Goal: Task Accomplishment & Management: Manage account settings

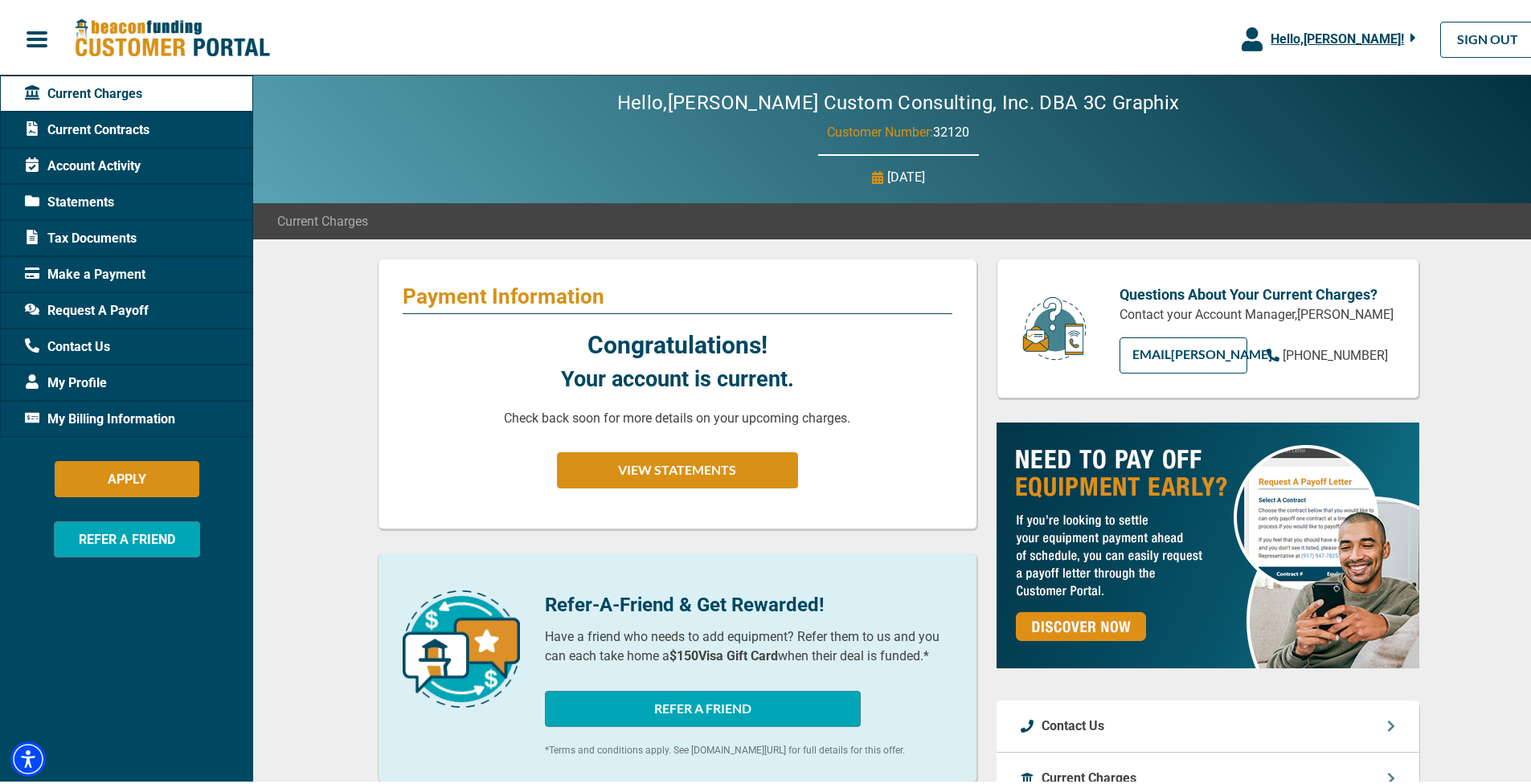
click at [106, 271] on body "Skip to main Hello, [PERSON_NAME] ! [PERSON_NAME] Custom Consulting, Inc. DBA 3…" at bounding box center [771, 738] width 1543 height 1477
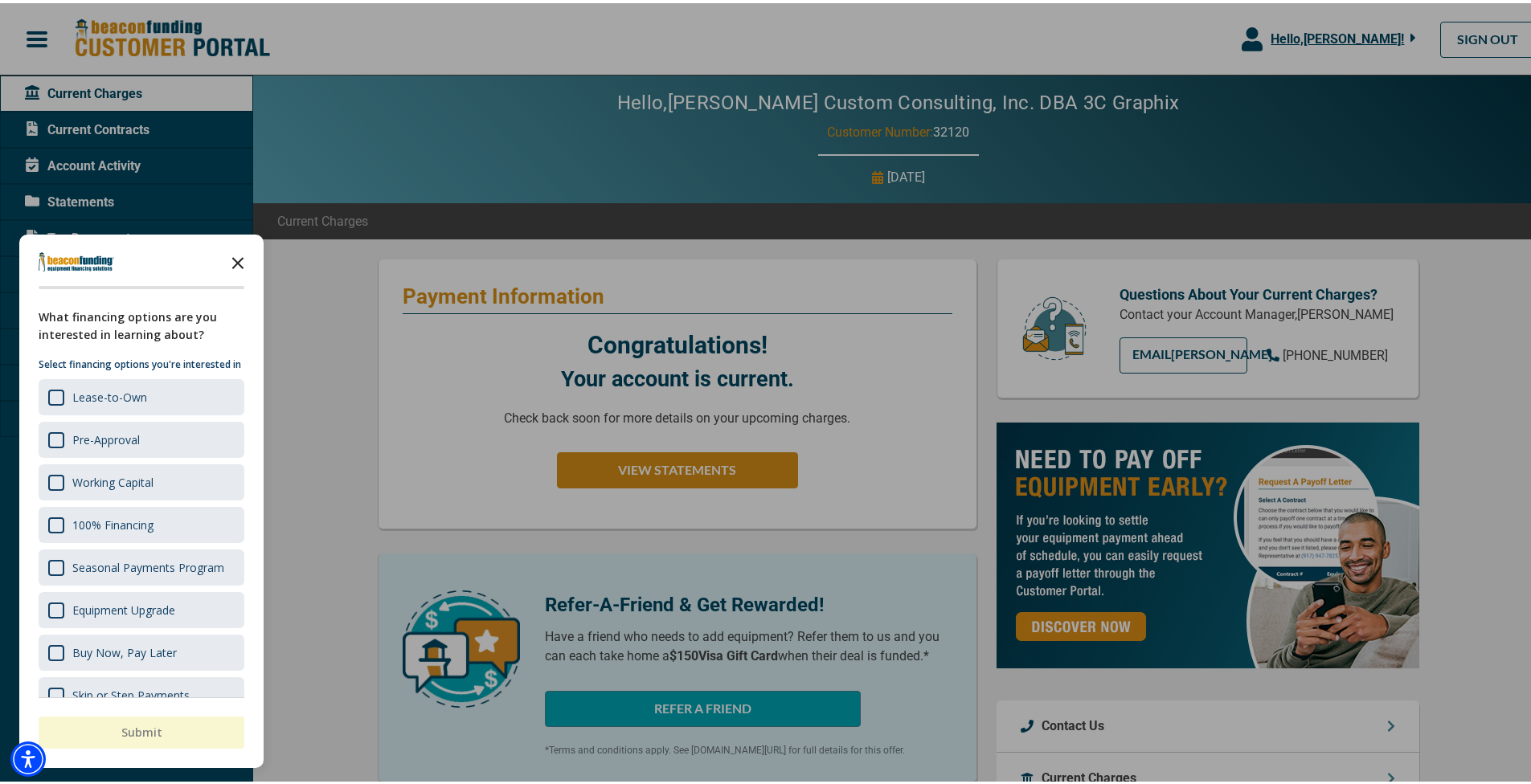
click at [242, 263] on icon "Close the survey" at bounding box center [238, 259] width 32 height 32
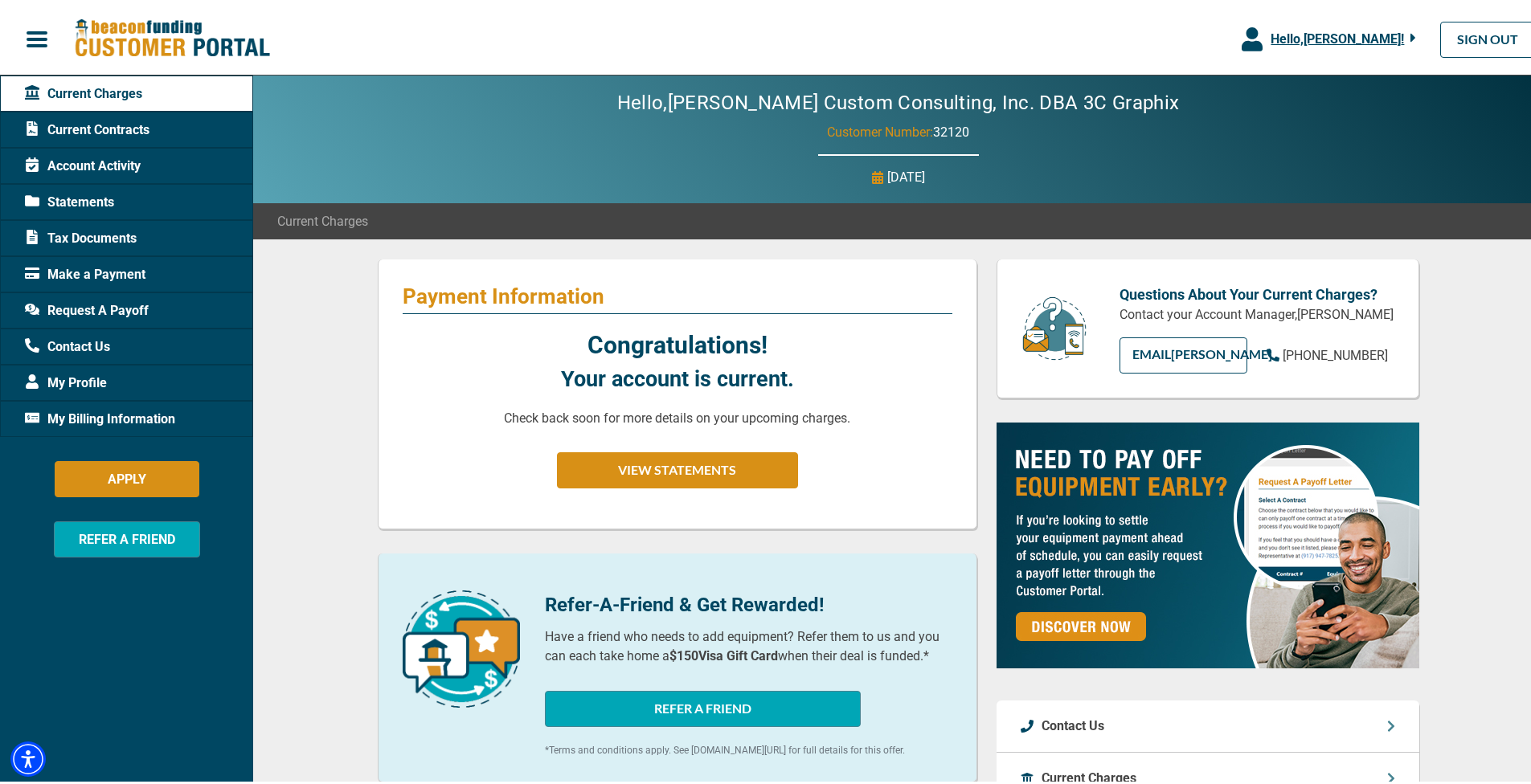
click at [106, 276] on span "Make a Payment" at bounding box center [85, 272] width 121 height 20
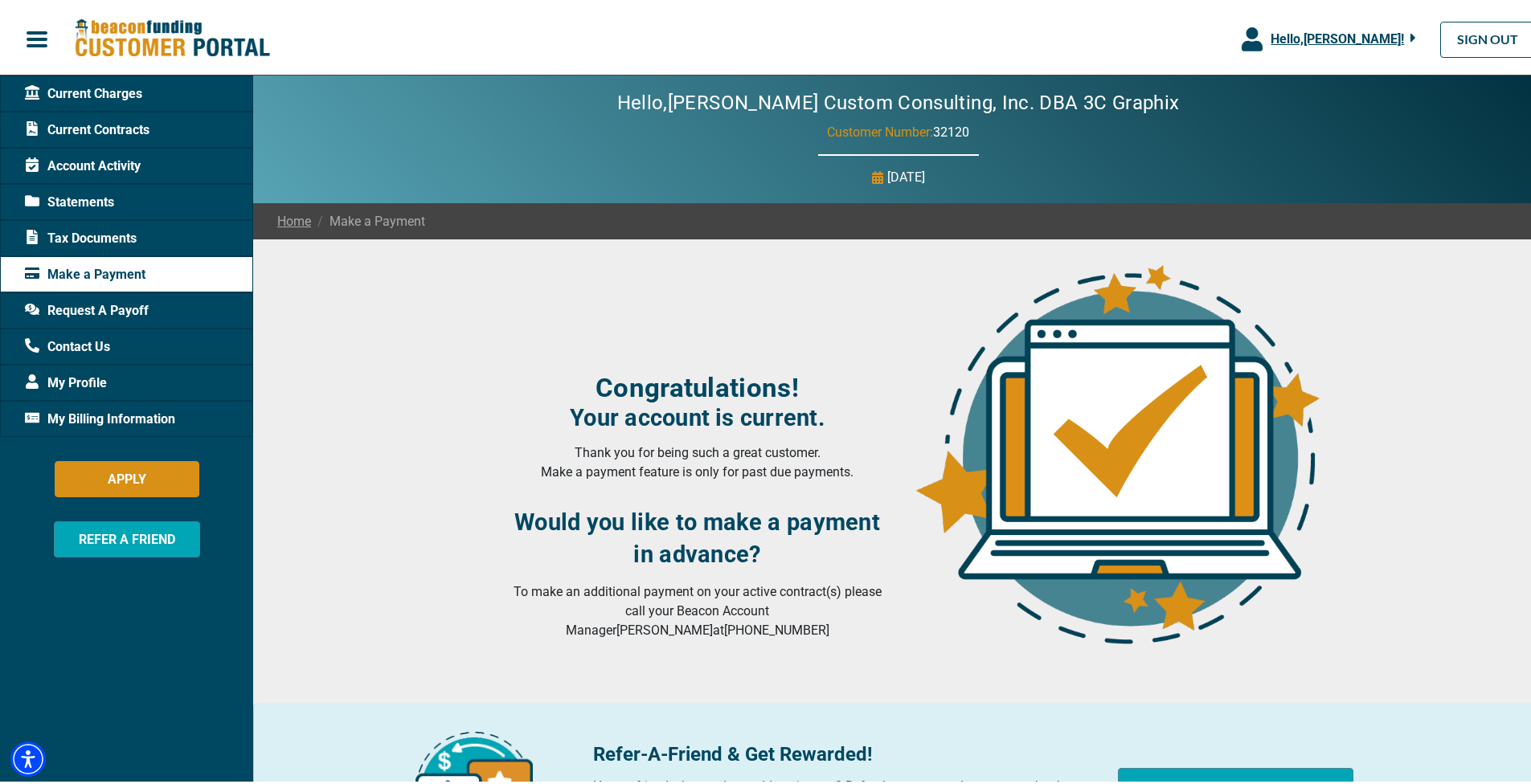
click at [105, 383] on span "My Profile" at bounding box center [65, 380] width 82 height 20
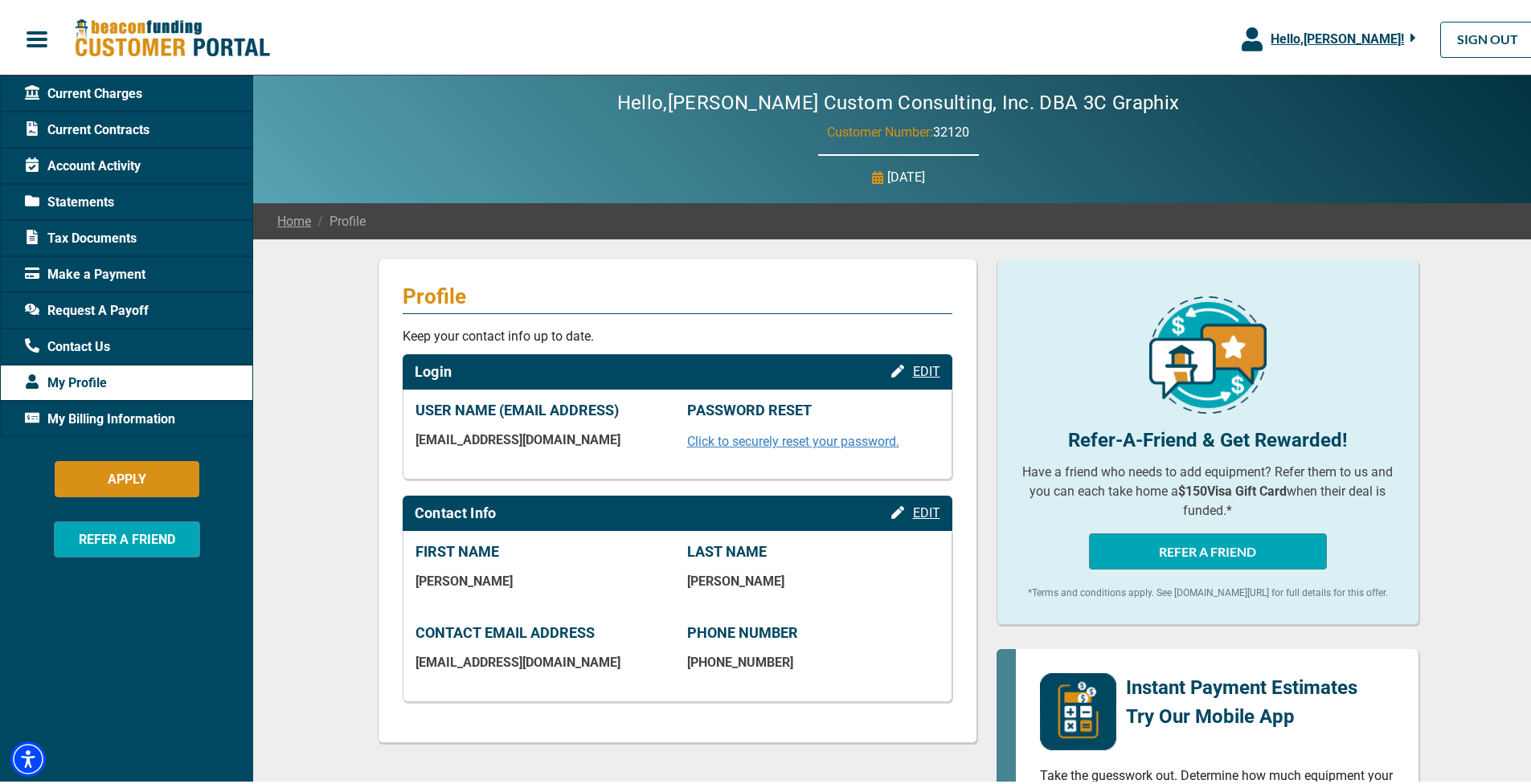
click at [87, 418] on span "My Billing Information" at bounding box center [99, 416] width 150 height 20
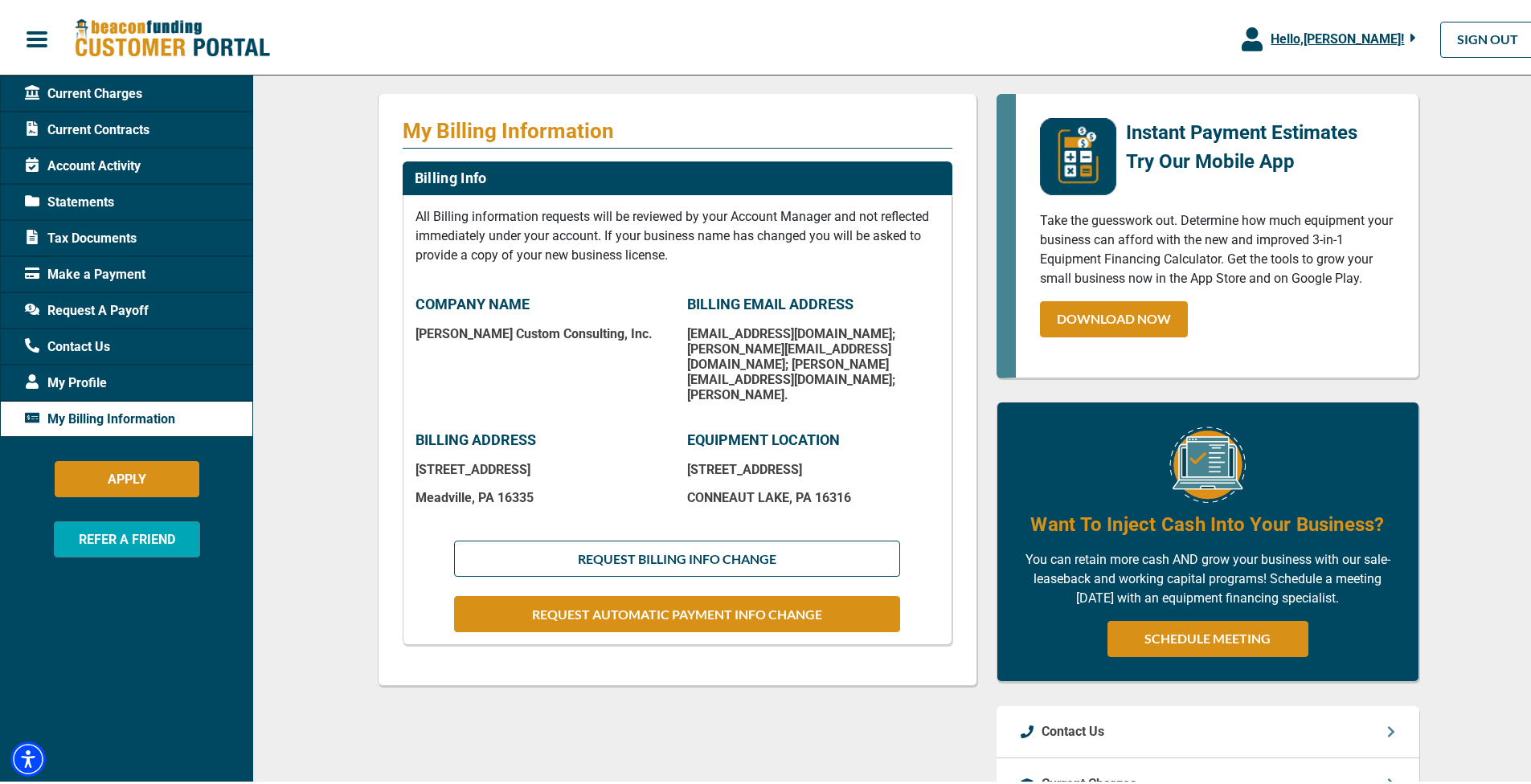
scroll to position [177, 0]
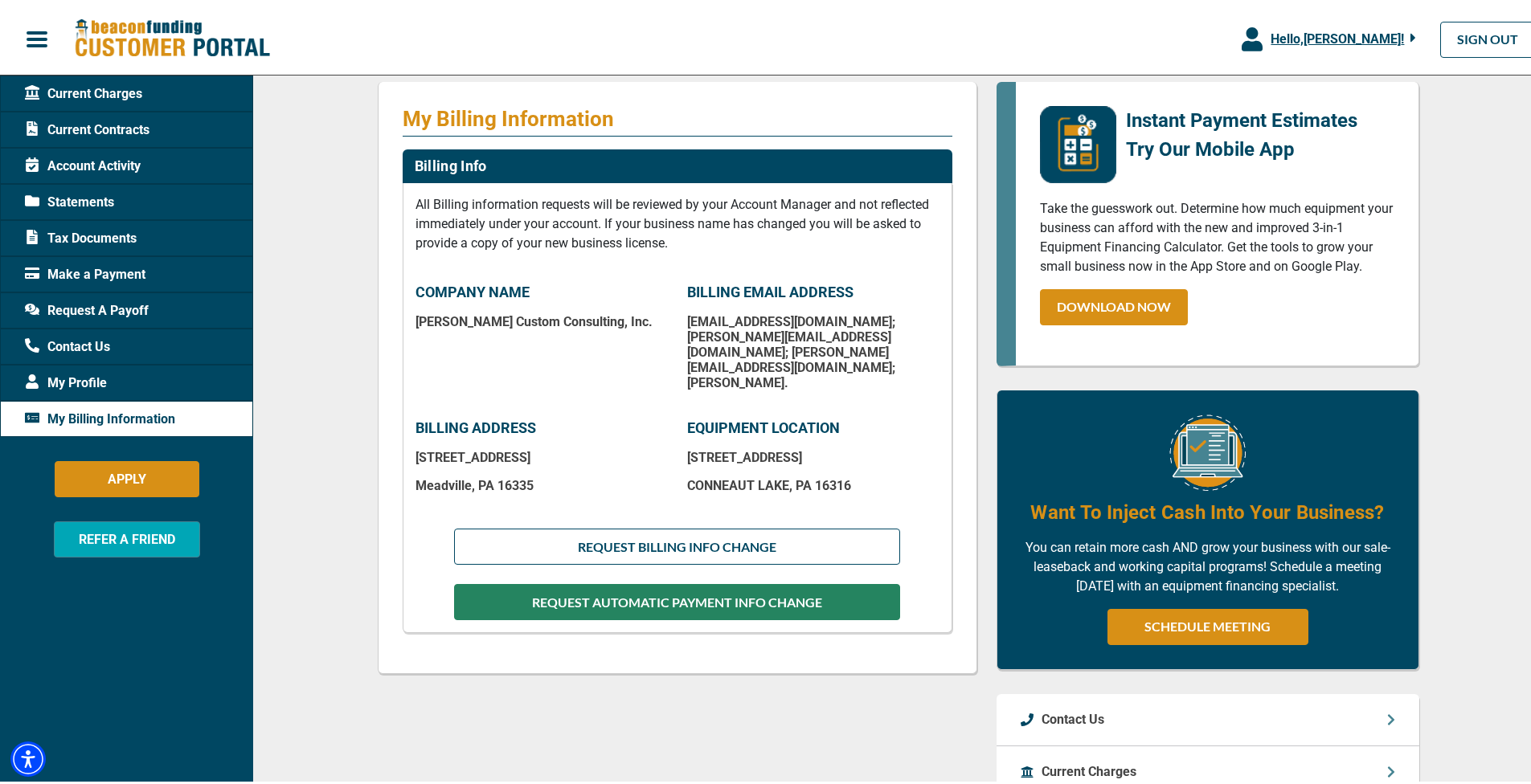
click at [702, 586] on button "REQUEST AUTOMATIC PAYMENT INFO CHANGE" at bounding box center [676, 599] width 446 height 36
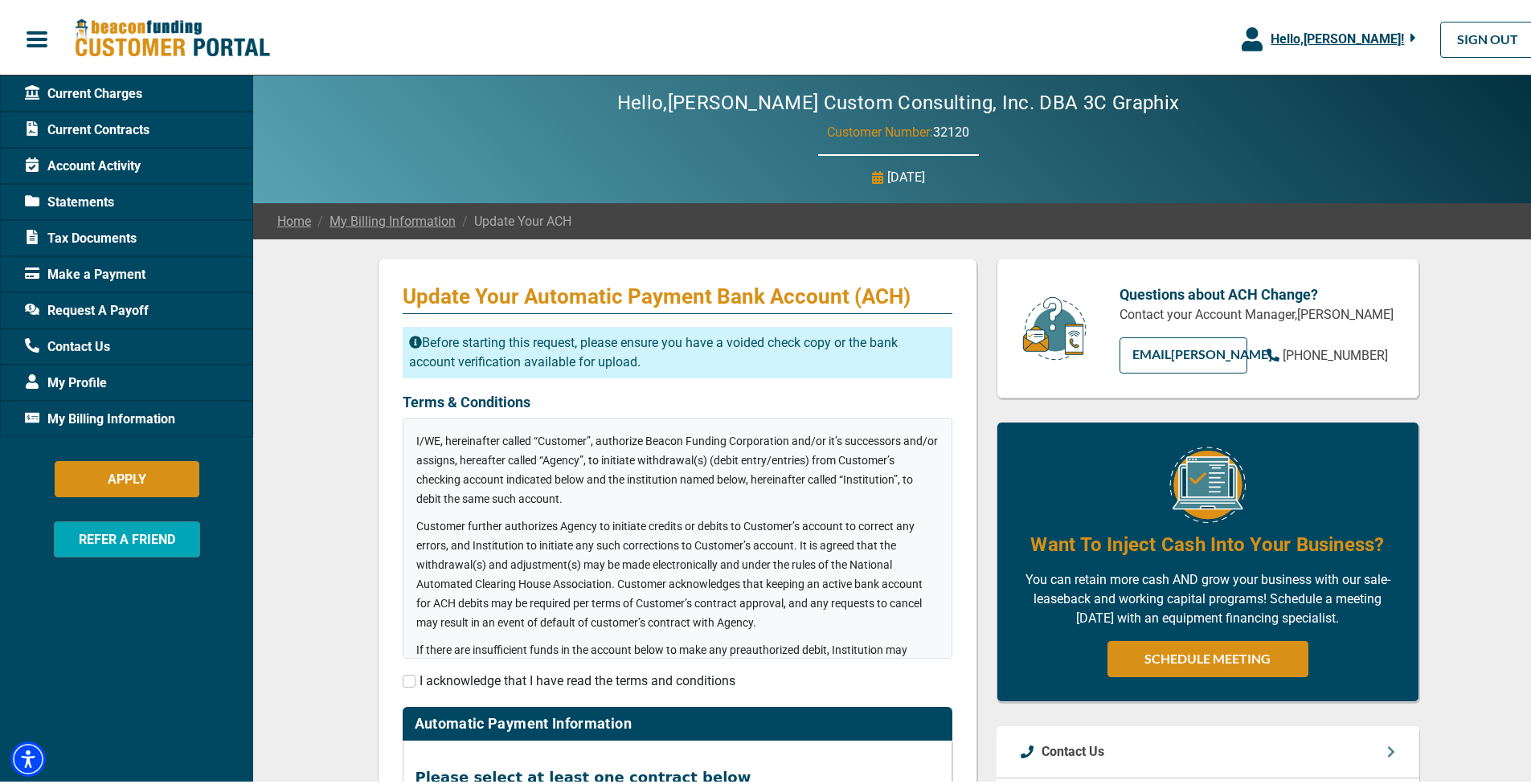
checkbox input "true"
